Goal: Check status

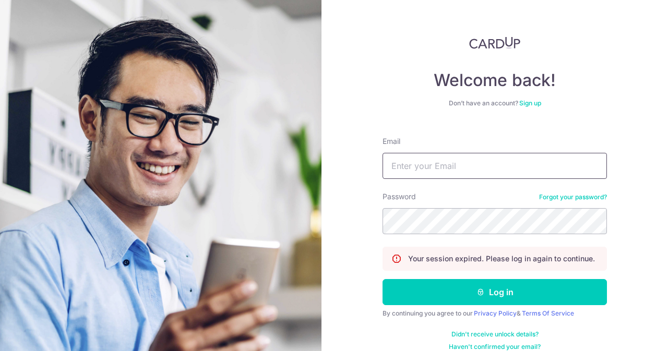
click at [396, 164] on input "Email" at bounding box center [495, 166] width 224 height 26
type input "[EMAIL_ADDRESS][DOMAIN_NAME]"
click at [383, 279] on button "Log in" at bounding box center [495, 292] width 224 height 26
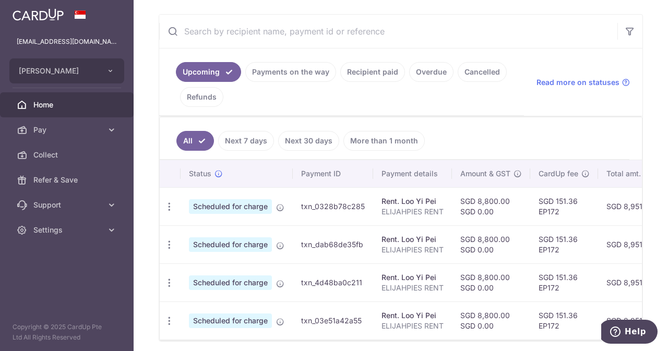
scroll to position [189, 0]
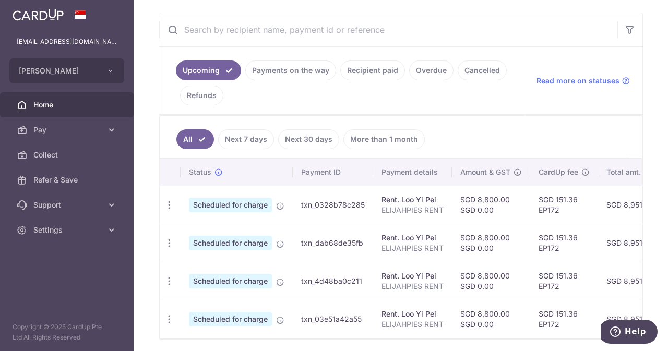
click at [287, 74] on link "Payments on the way" at bounding box center [290, 71] width 91 height 20
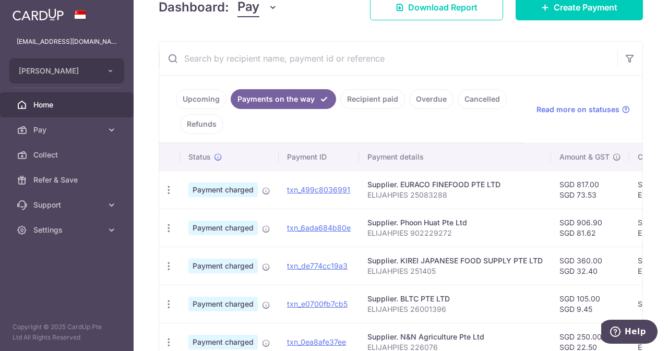
scroll to position [158, 0]
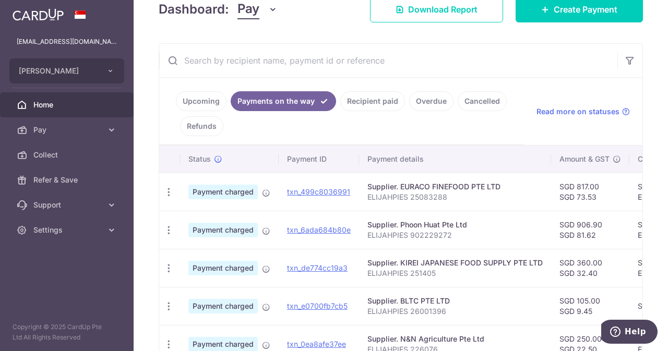
click at [246, 52] on input "text" at bounding box center [388, 60] width 458 height 33
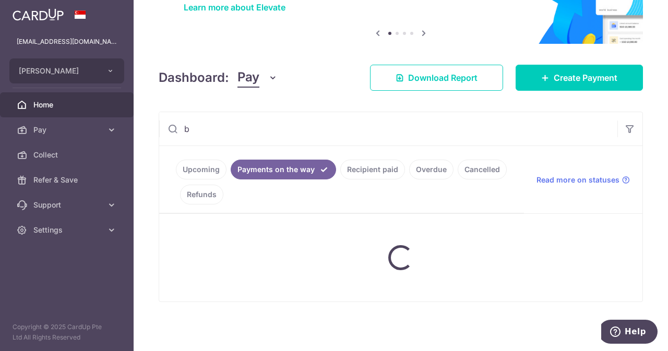
scroll to position [88, 0]
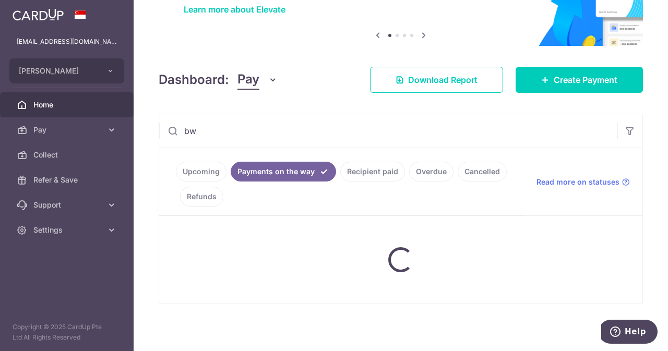
type input "b"
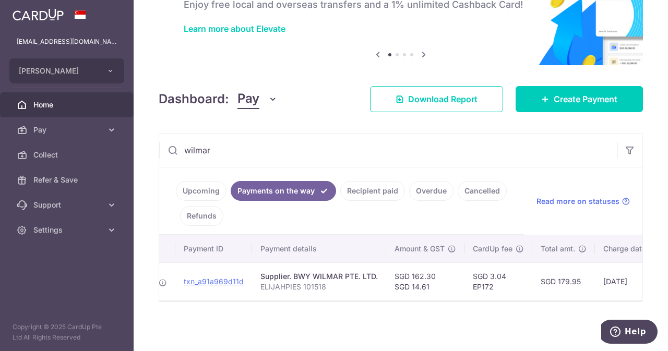
scroll to position [0, 266]
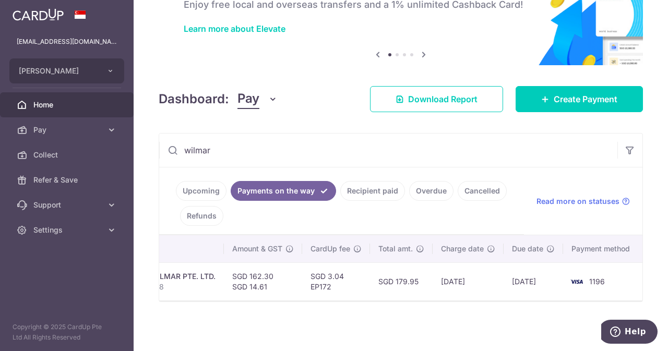
type input "wilmar"
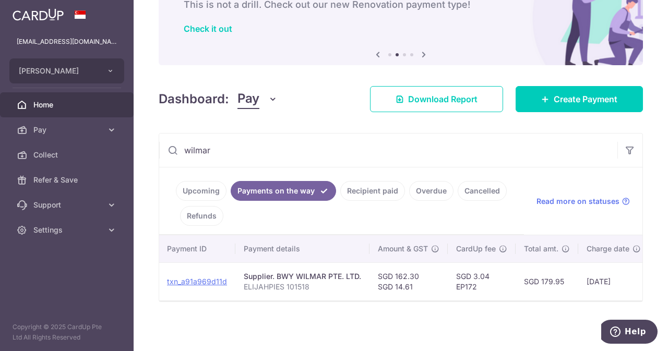
scroll to position [0, 0]
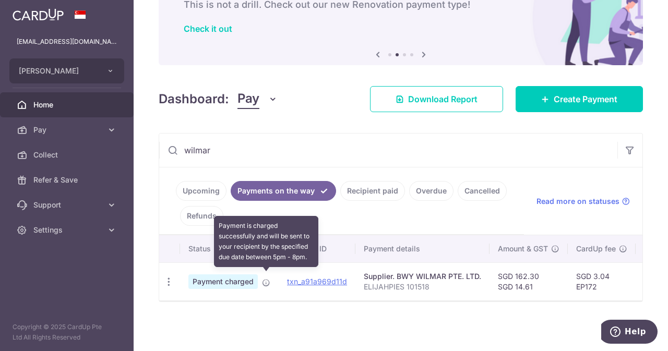
click at [268, 279] on icon at bounding box center [266, 283] width 8 height 8
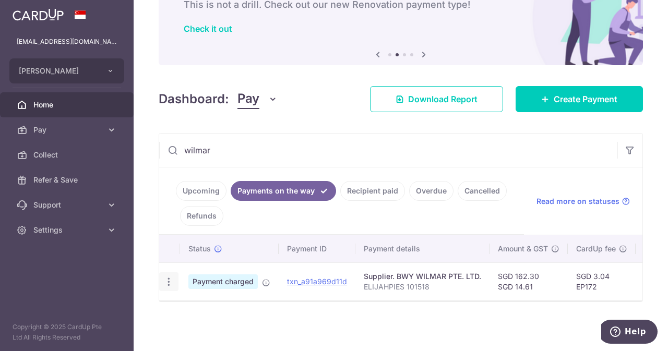
click at [168, 277] on icon "button" at bounding box center [168, 282] width 11 height 11
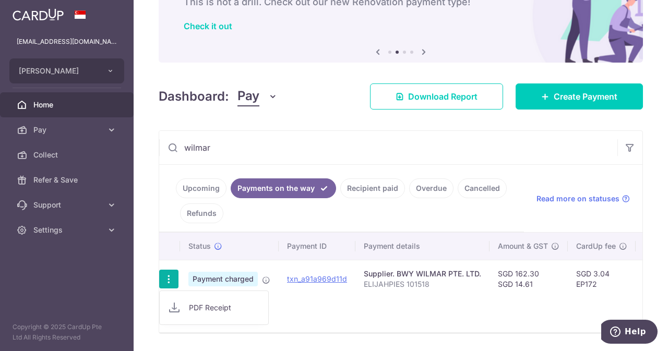
click at [202, 305] on span "PDF Receipt" at bounding box center [224, 308] width 71 height 10
